Goal: Information Seeking & Learning: Learn about a topic

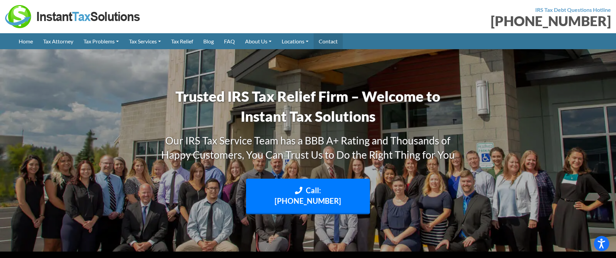
click at [331, 40] on link "Contact" at bounding box center [328, 41] width 29 height 16
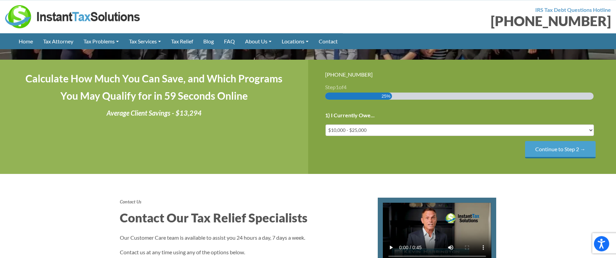
scroll to position [103, 0]
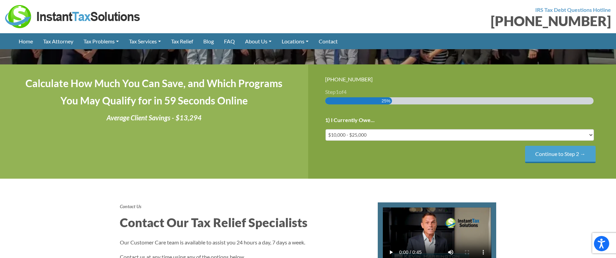
drag, startPoint x: 176, startPoint y: 16, endPoint x: 141, endPoint y: 13, distance: 35.4
click at [175, 16] on div at bounding box center [154, 16] width 298 height 23
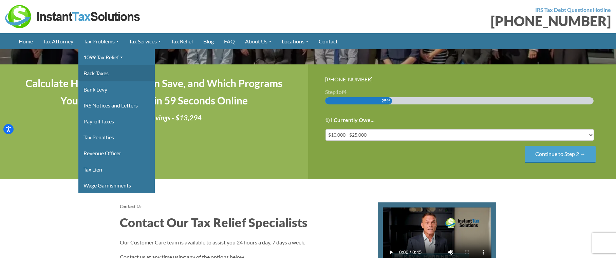
click at [99, 72] on link "Back Taxes" at bounding box center [116, 73] width 76 height 16
